Goal: Find specific page/section: Find specific page/section

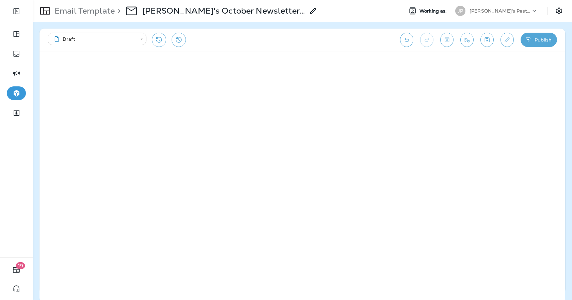
click at [86, 13] on p "Email Template" at bounding box center [83, 11] width 63 height 10
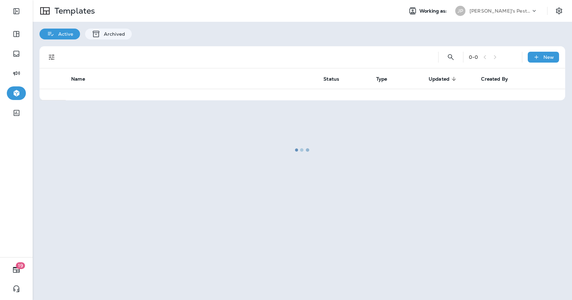
click at [511, 10] on div at bounding box center [302, 150] width 538 height 299
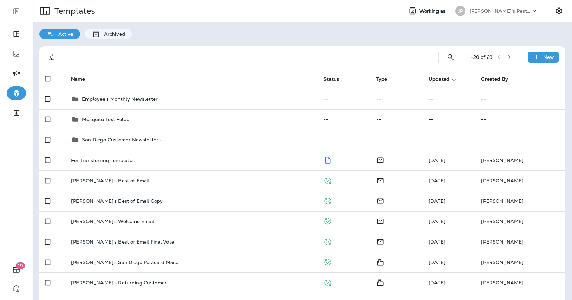
click at [495, 11] on p "[PERSON_NAME]'s Pest Control - [GEOGRAPHIC_DATA]" at bounding box center [500, 10] width 61 height 5
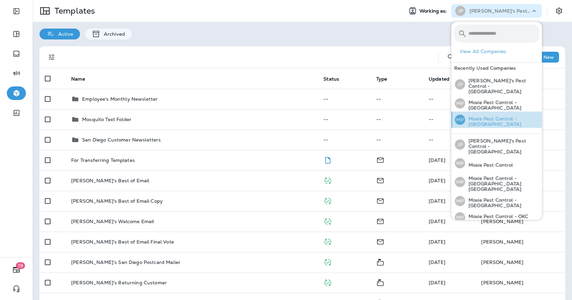
click at [485, 118] on p "Moxie Pest Control - [GEOGRAPHIC_DATA]" at bounding box center [502, 121] width 74 height 11
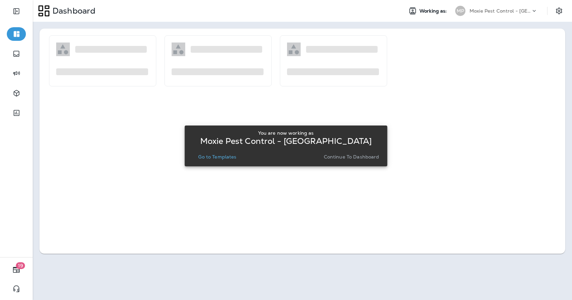
click at [222, 155] on p "Go to Templates" at bounding box center [217, 156] width 38 height 5
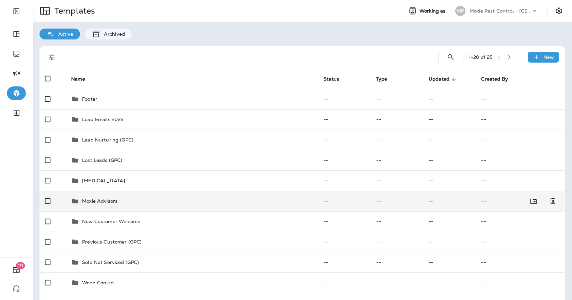
click at [131, 204] on div "Moxie Advisors" at bounding box center [192, 201] width 242 height 8
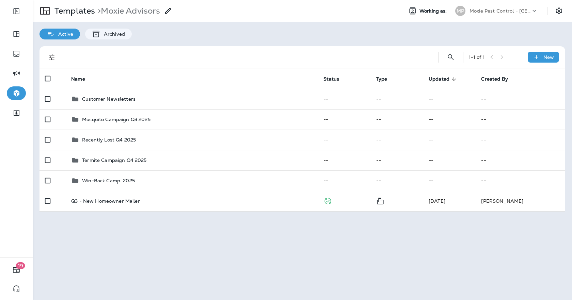
click at [202, 45] on div "1 - 1 of 1 New Name Status Type Updated sorted descending Created By Customer N…" at bounding box center [303, 129] width 540 height 179
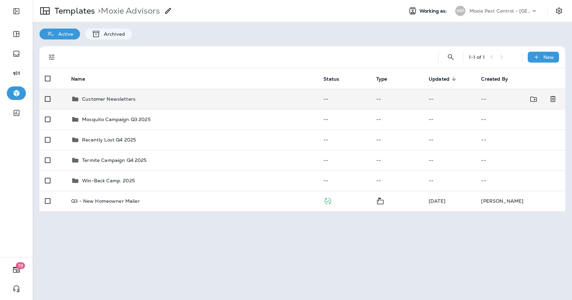
click at [112, 101] on p "Customer Newsletters" at bounding box center [108, 98] width 53 height 5
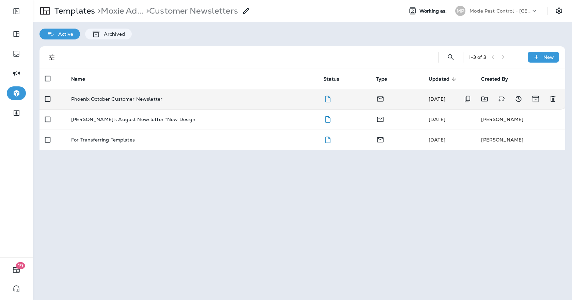
click at [163, 93] on td "Phoenix October Customer Newsletter" at bounding box center [192, 99] width 252 height 20
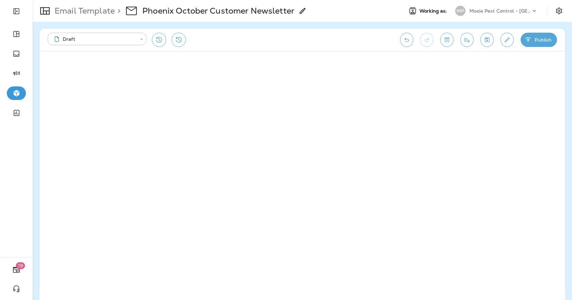
click at [83, 16] on div "Email Template > Phoenix October Customer Newsletter" at bounding box center [170, 10] width 274 height 19
click at [81, 12] on p "Email Template" at bounding box center [83, 11] width 63 height 10
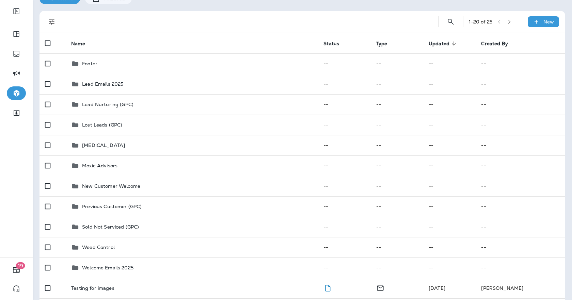
scroll to position [53, 0]
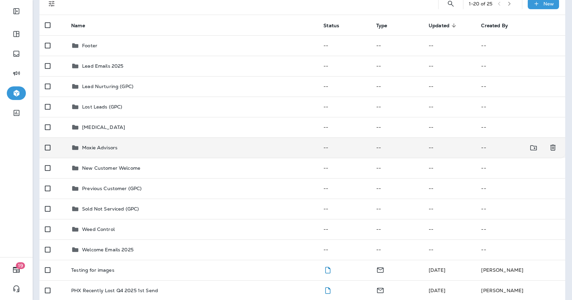
click at [164, 144] on div "Moxie Advisors" at bounding box center [192, 148] width 242 height 8
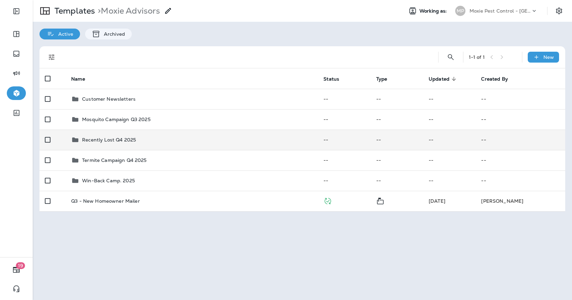
click at [137, 137] on div "Recently Lost Q4 2025" at bounding box center [192, 140] width 242 height 8
